Goal: Task Accomplishment & Management: Manage account settings

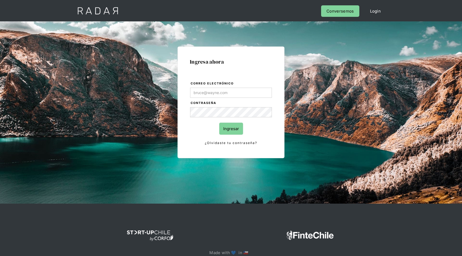
click at [208, 92] on input "Correo electrónico" at bounding box center [231, 93] width 82 height 10
type input "[PERSON_NAME][EMAIL_ADDRESS][DOMAIN_NAME]"
click at [219, 123] on input "Ingresar" at bounding box center [231, 129] width 24 height 12
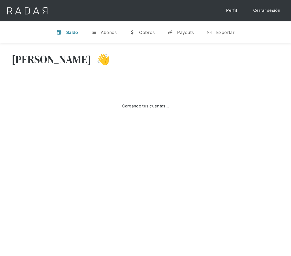
click at [235, 94] on div "Cargando tus cuentas..." at bounding box center [146, 106] width 268 height 54
click at [231, 95] on div "Cargando tus cuentas..." at bounding box center [146, 106] width 268 height 54
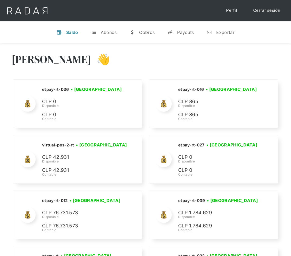
click at [267, 68] on div "Hola Lorens 👋" at bounding box center [146, 63] width 268 height 32
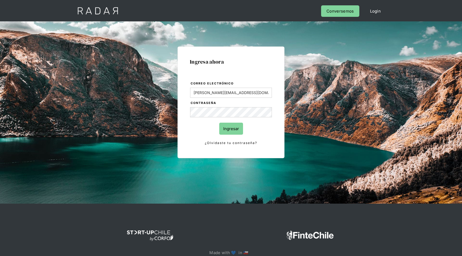
type input "[PERSON_NAME][EMAIL_ADDRESS][DOMAIN_NAME]"
click at [219, 123] on input "Ingresar" at bounding box center [231, 129] width 24 height 12
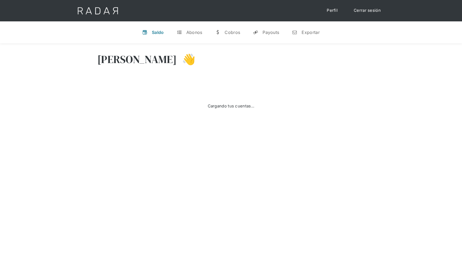
drag, startPoint x: 298, startPoint y: 72, endPoint x: 224, endPoint y: 107, distance: 81.5
click at [295, 72] on div "[PERSON_NAME] 👋" at bounding box center [231, 63] width 268 height 32
click at [240, 118] on div "Cargando tus cuentas..." at bounding box center [231, 106] width 268 height 54
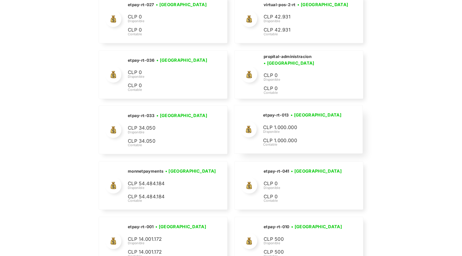
scroll to position [2743, 0]
